Goal: Task Accomplishment & Management: Use online tool/utility

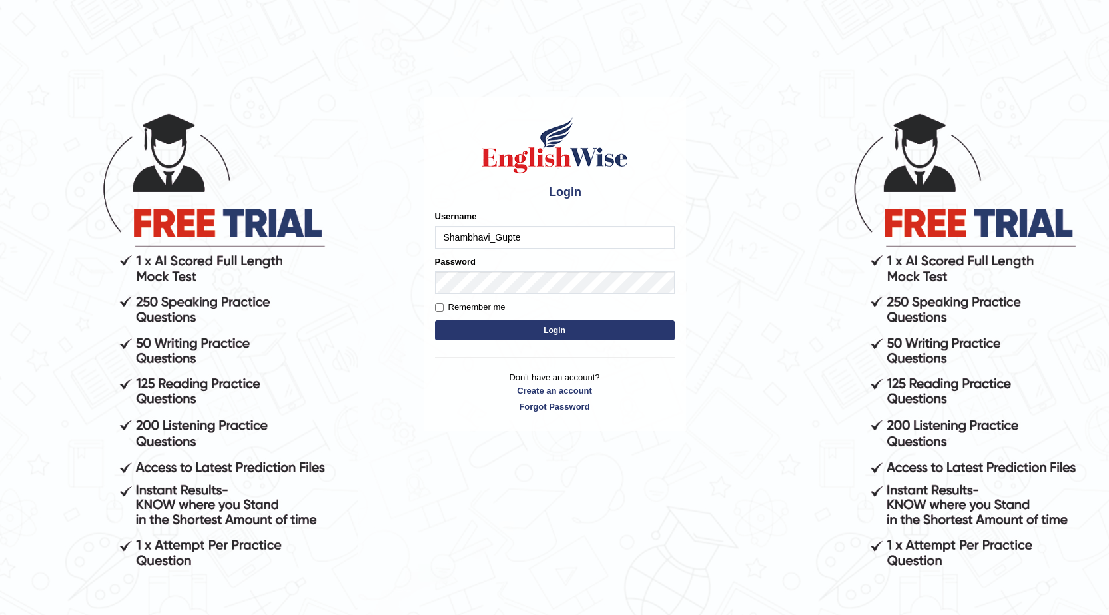
type input "Shambhavi_Gupte"
click at [484, 320] on form "Please fix the following errors: Username Shambhavi_Gupte Password Remember me …" at bounding box center [555, 277] width 240 height 134
click at [544, 326] on button "Login" at bounding box center [555, 330] width 240 height 20
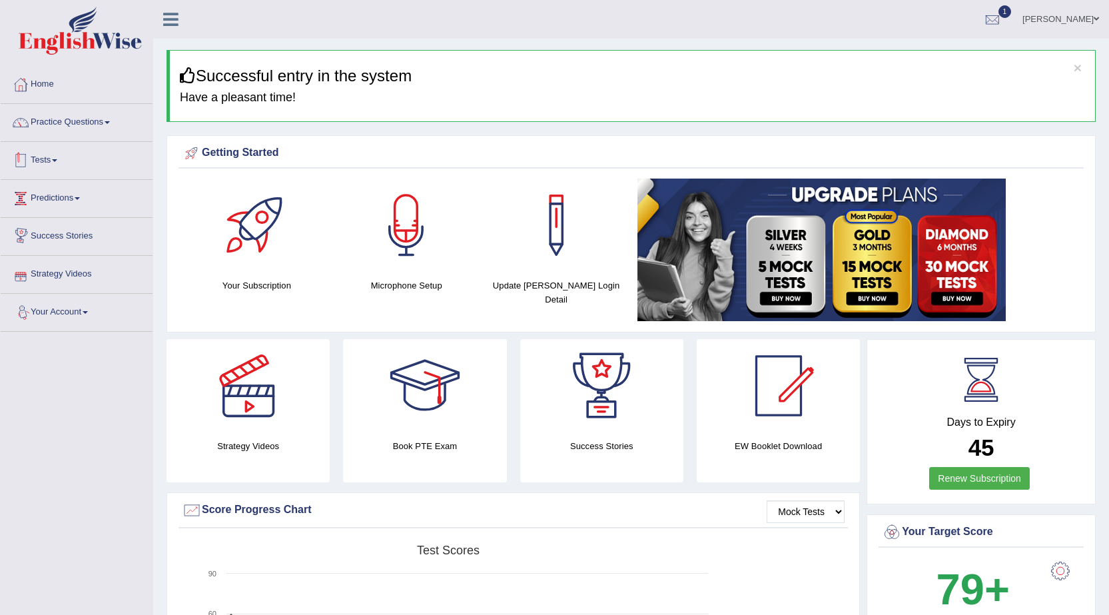
click at [90, 172] on link "Tests" at bounding box center [77, 158] width 152 height 33
click at [88, 192] on link "Take Practice Sectional Test" at bounding box center [87, 191] width 125 height 24
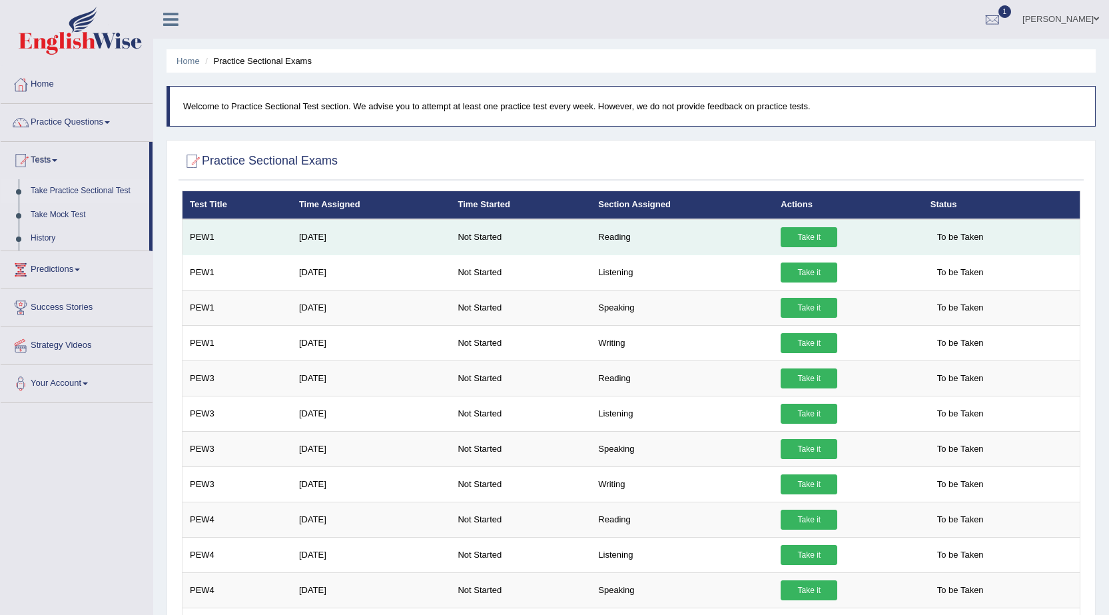
click at [787, 244] on link "Take it" at bounding box center [809, 237] width 57 height 20
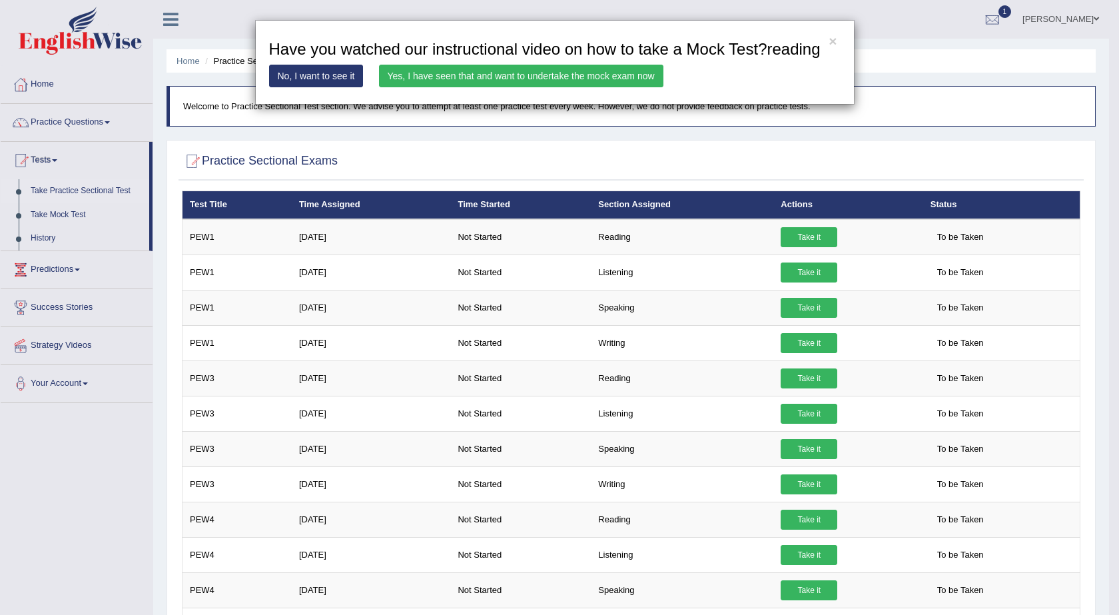
click at [575, 80] on link "Yes, I have seen that and want to undertake the mock exam now" at bounding box center [521, 76] width 284 height 23
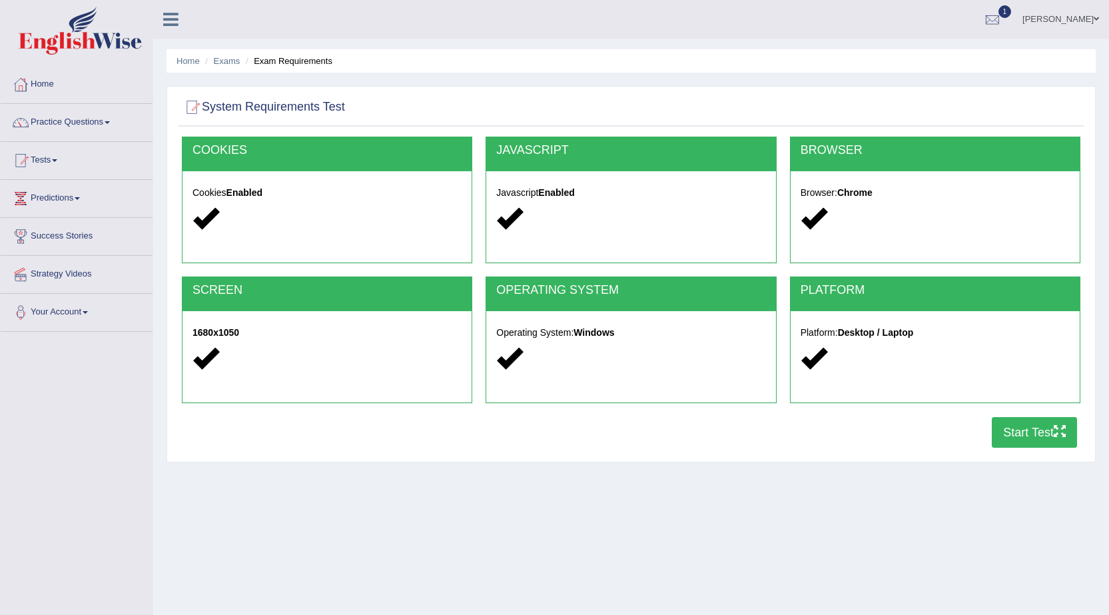
click at [1030, 432] on button "Start Test" at bounding box center [1034, 432] width 85 height 31
